Goal: Check status: Check status

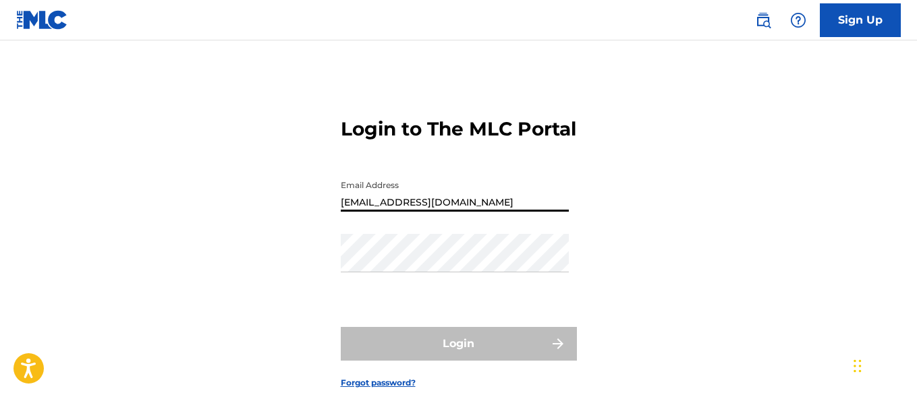
type input "[EMAIL_ADDRESS][DOMAIN_NAME]"
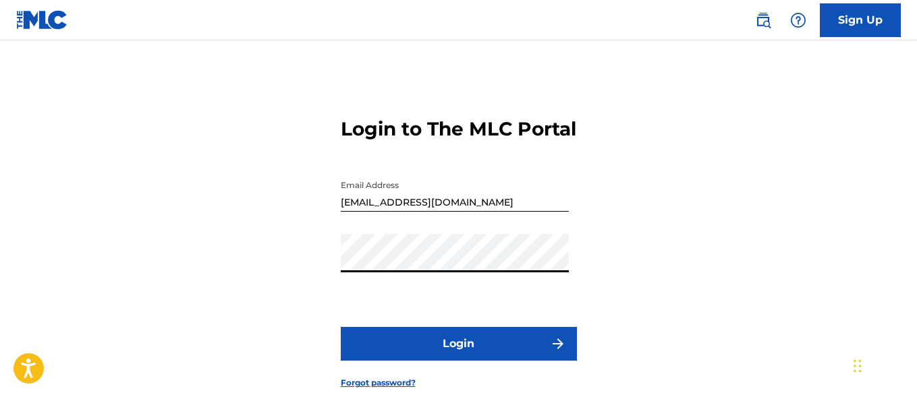
click at [458, 361] on button "Login" at bounding box center [459, 344] width 236 height 34
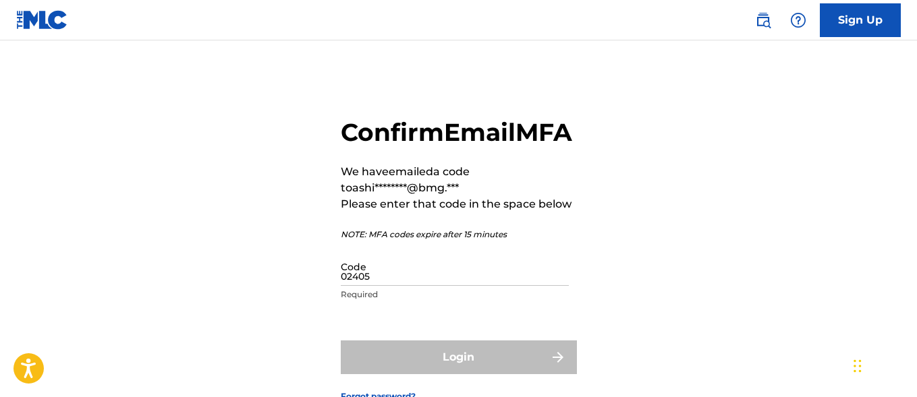
type input "024055"
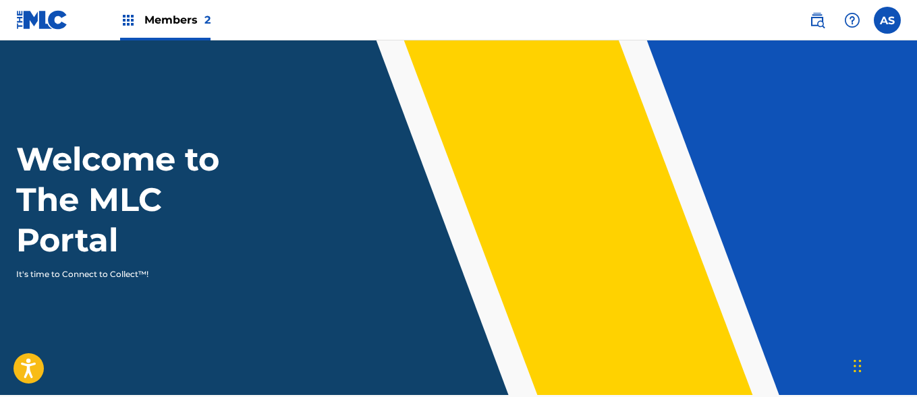
click at [128, 20] on img at bounding box center [128, 20] width 16 height 16
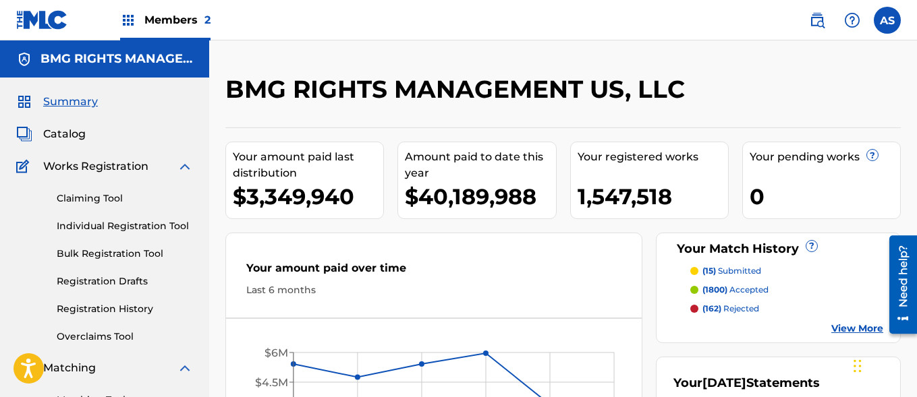
scroll to position [293, 0]
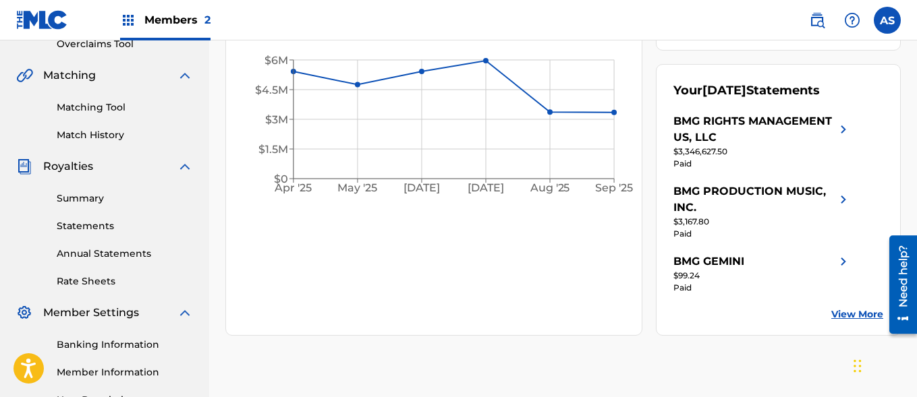
click at [125, 198] on link "Summary" at bounding box center [125, 199] width 136 height 14
